Goal: Find contact information: Find contact information

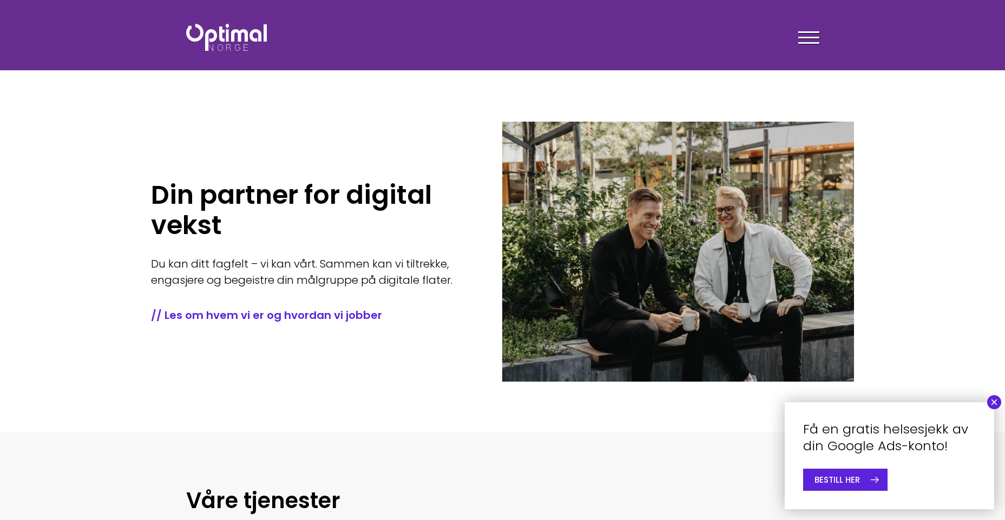
click at [994, 402] on button "×" at bounding box center [994, 403] width 14 height 14
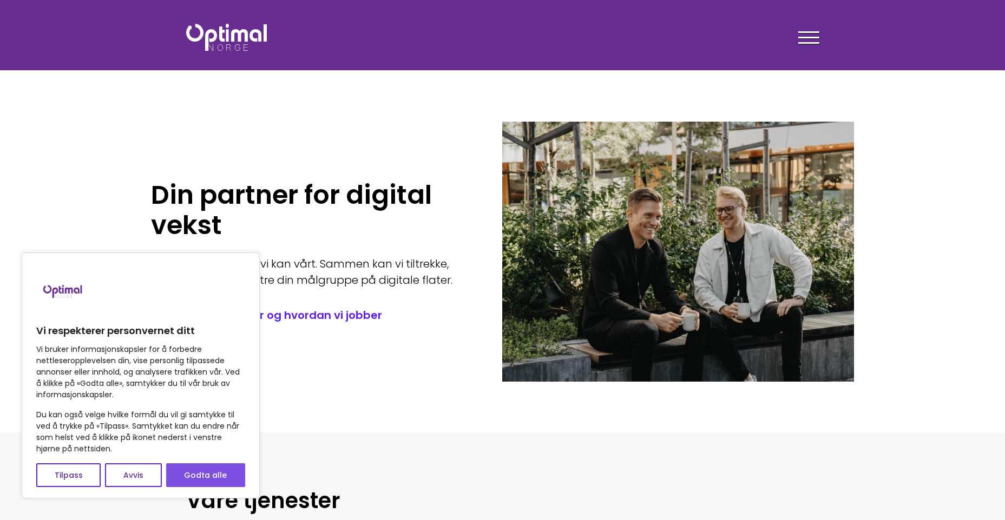
click at [185, 473] on button "Godta alle" at bounding box center [205, 476] width 79 height 24
checkbox input "true"
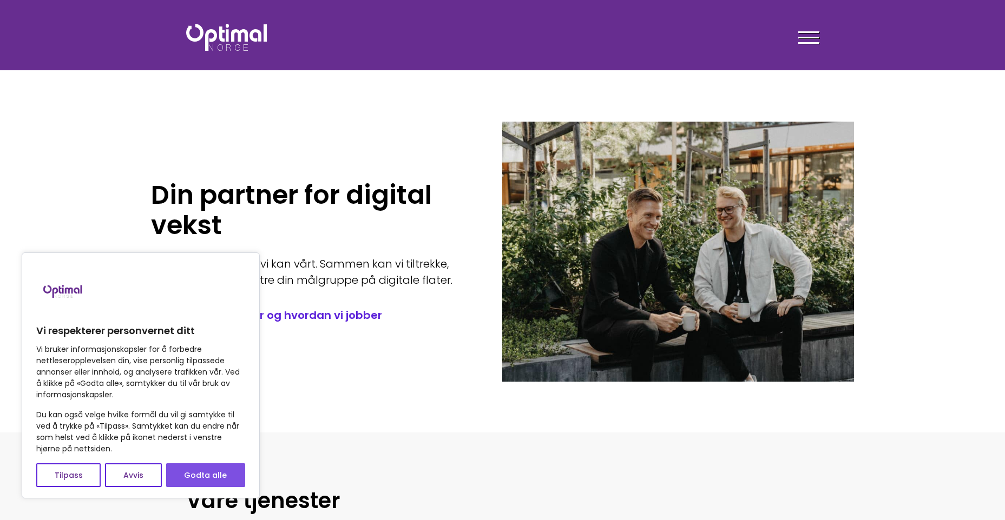
checkbox input "true"
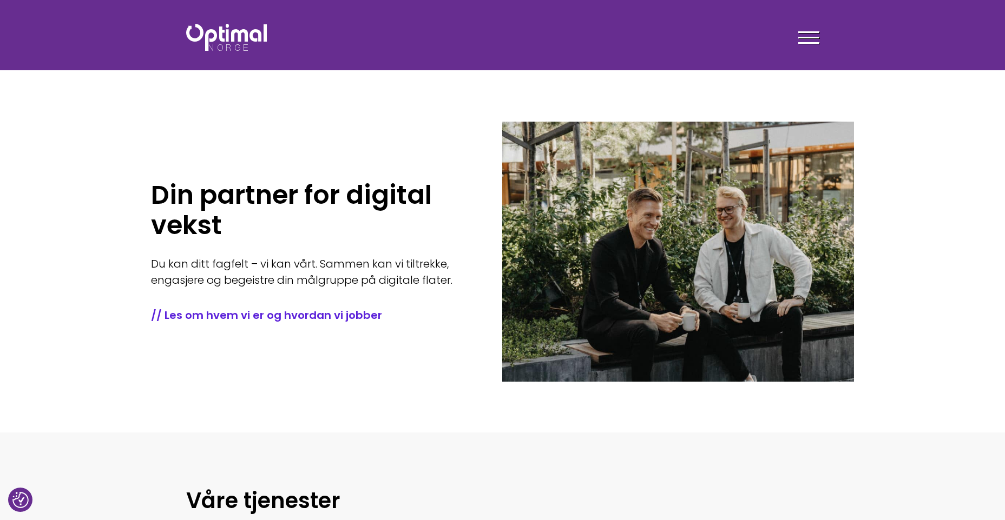
click at [803, 32] on span at bounding box center [808, 32] width 21 height 2
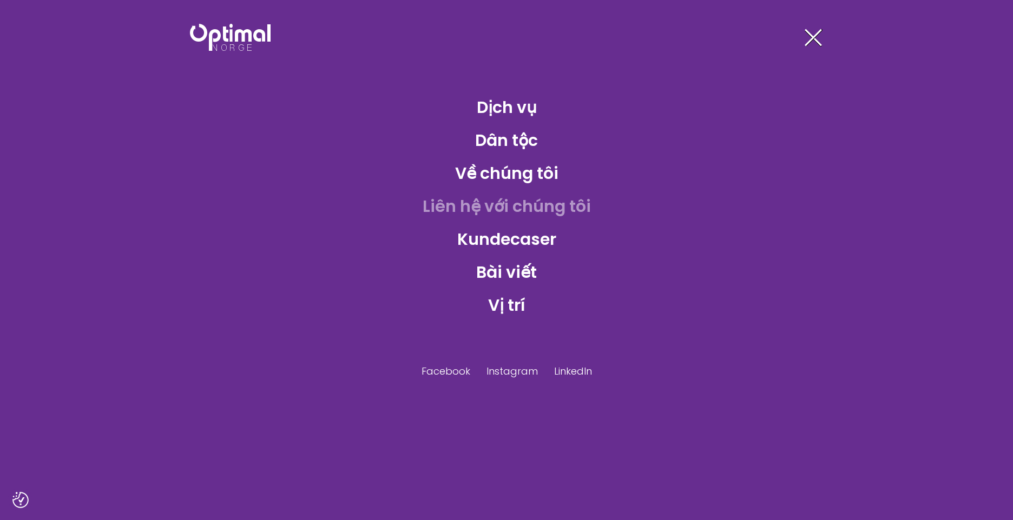
click at [528, 206] on link "Liên hệ với chúng tôi" at bounding box center [507, 206] width 186 height 35
